Goal: Task Accomplishment & Management: Manage account settings

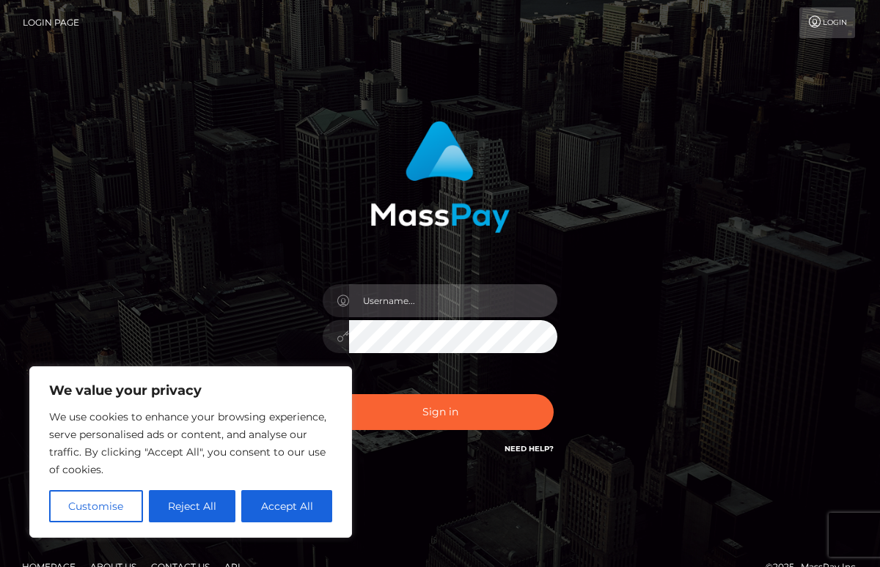
click at [441, 304] on input "text" at bounding box center [453, 300] width 208 height 33
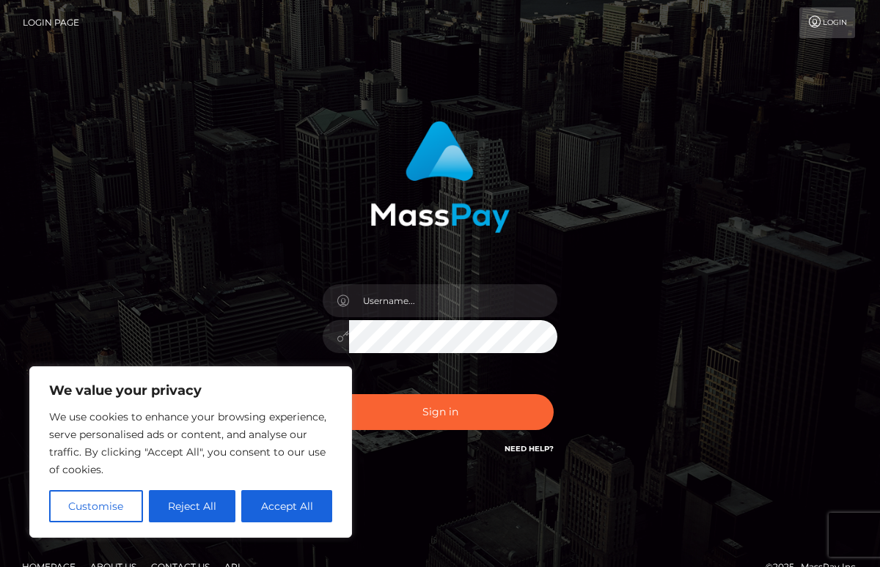
click at [814, 24] on icon at bounding box center [814, 22] width 15 height 12
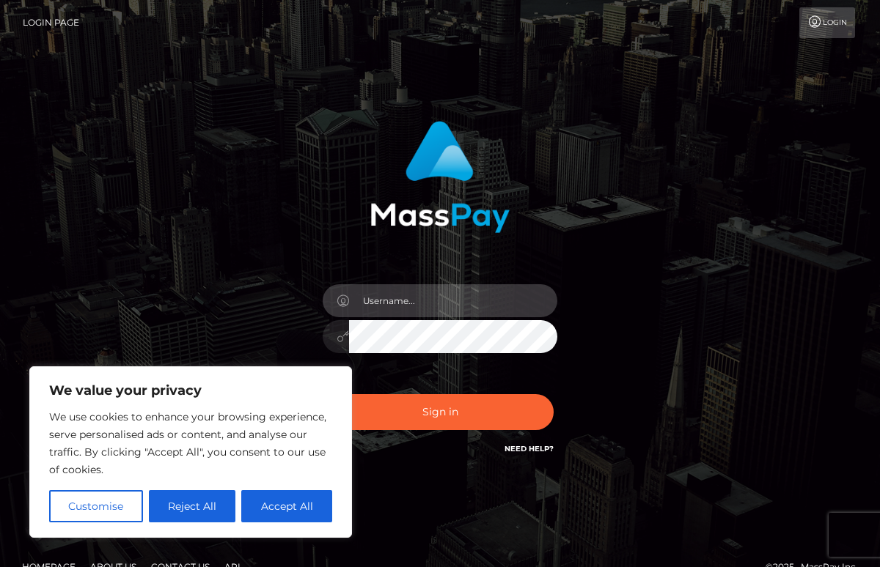
click at [405, 317] on input "text" at bounding box center [453, 300] width 208 height 33
paste input "cherryvika5"
type input "cherryvika5"
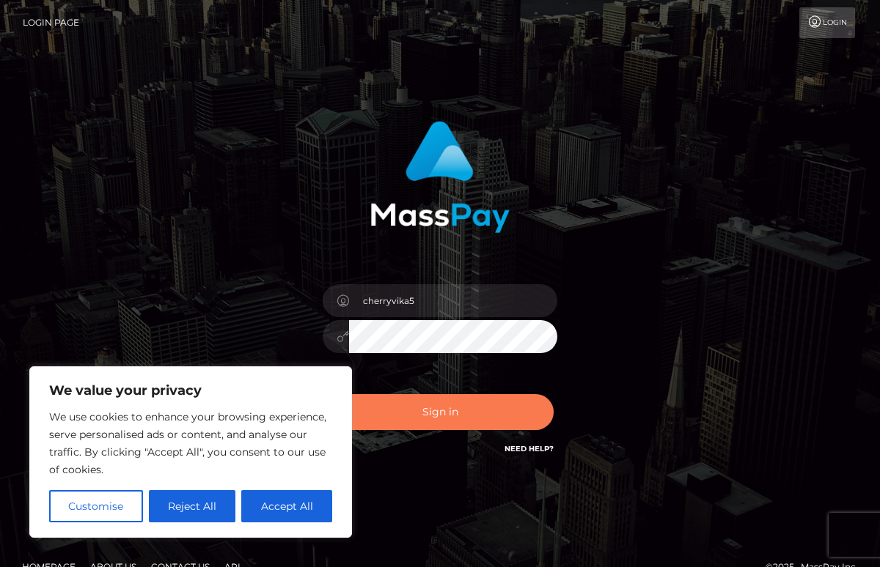
click at [430, 416] on button "Sign in" at bounding box center [439, 412] width 227 height 36
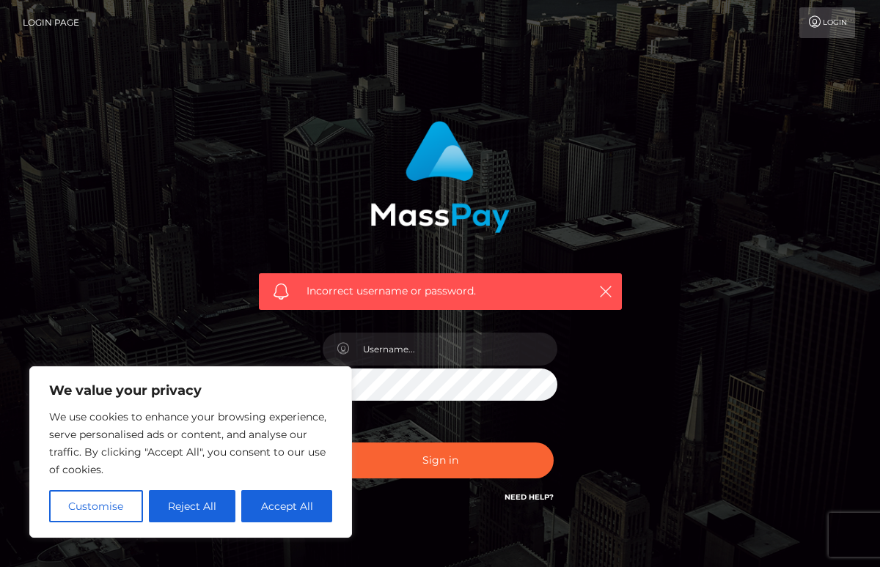
click at [33, 21] on link "Login Page" at bounding box center [51, 22] width 56 height 31
